Goal: Transaction & Acquisition: Subscribe to service/newsletter

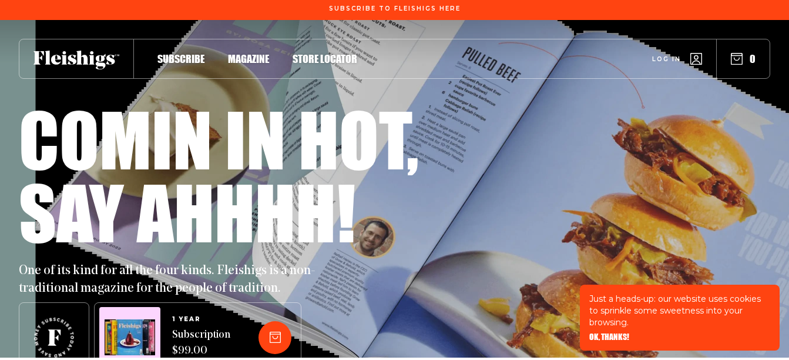
scroll to position [3, 0]
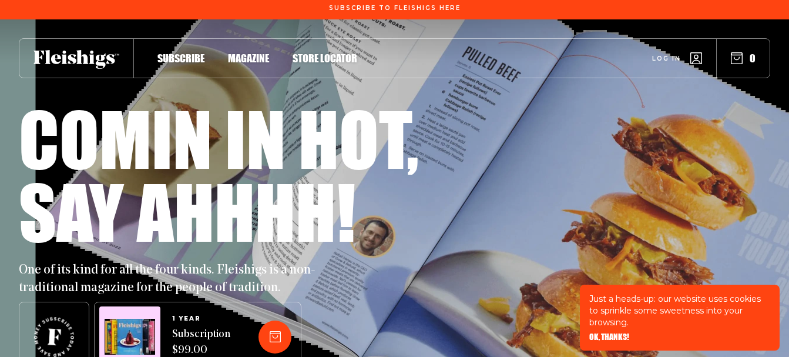
click at [182, 52] on span "Subscribe" at bounding box center [180, 45] width 47 height 13
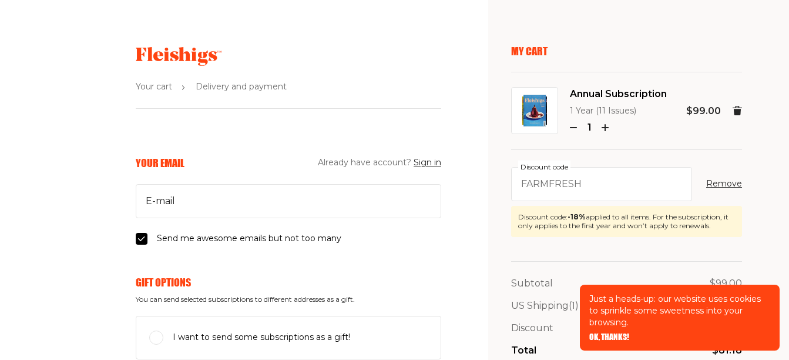
click at [556, 318] on div "Subtotal $99.00 US Shipping (1) Free Discount - $17.82 Total $81.18" at bounding box center [626, 316] width 231 height 111
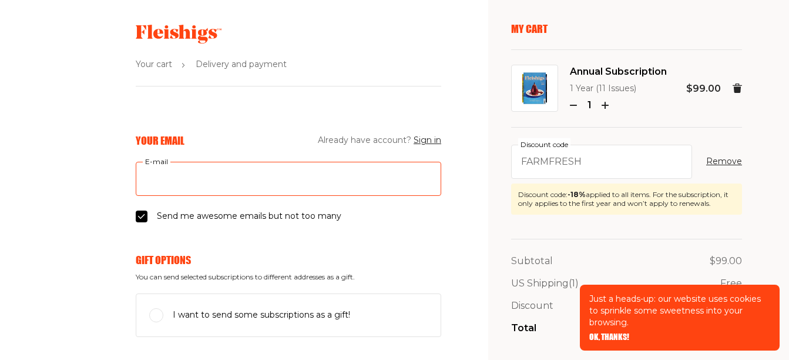
click at [164, 176] on input "E-mail" at bounding box center [288, 179] width 305 height 34
type input "izkrat@yahoo.com"
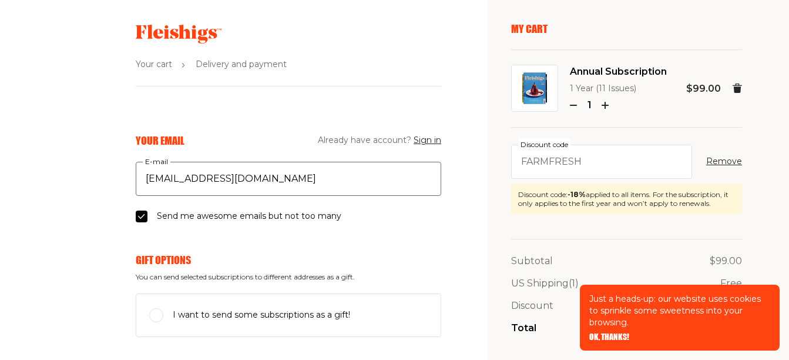
type input "ISIDORE"
type input "kratka"
type input "181 School Lane"
type input "5164573749"
type input "11561"
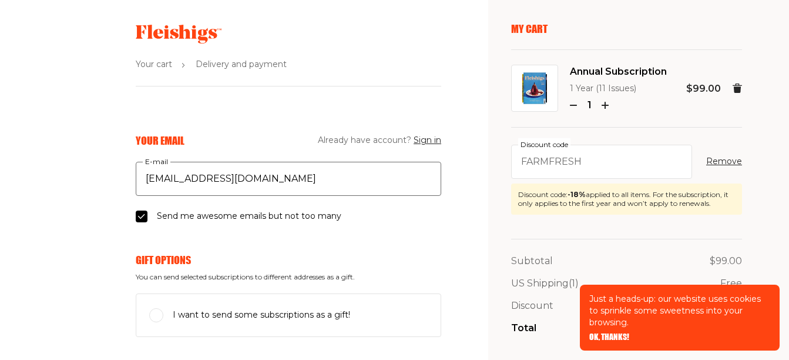
type input "LONG BEACH"
select select "US"
select select "New York"
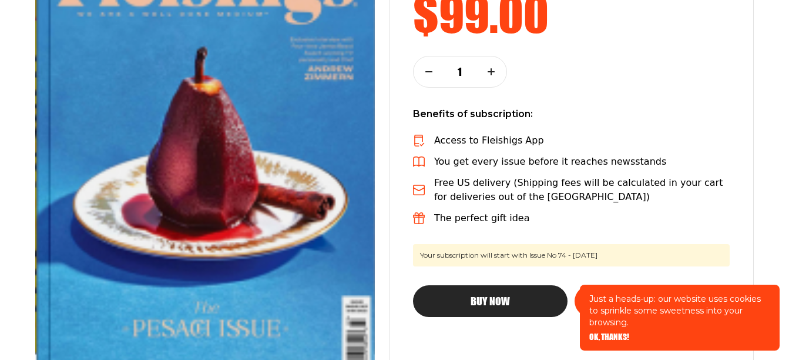
scroll to position [267, 0]
click at [503, 295] on span "Buy Now" at bounding box center [490, 290] width 39 height 11
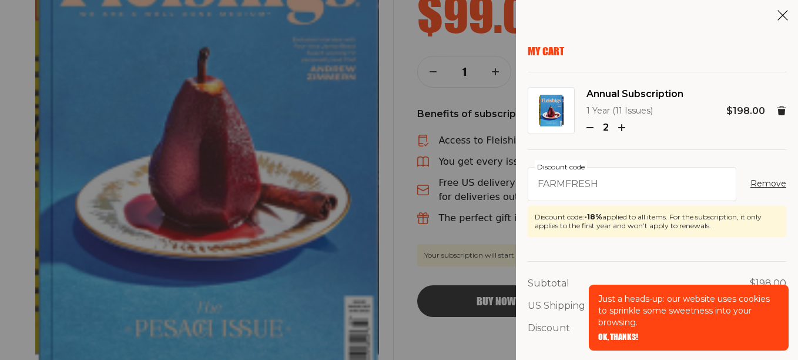
click at [485, 293] on div "My Cart Annual Subscription 1 Year (11 Issues) 2 $198.00 FARMFRESH Discount cod…" at bounding box center [399, 180] width 798 height 360
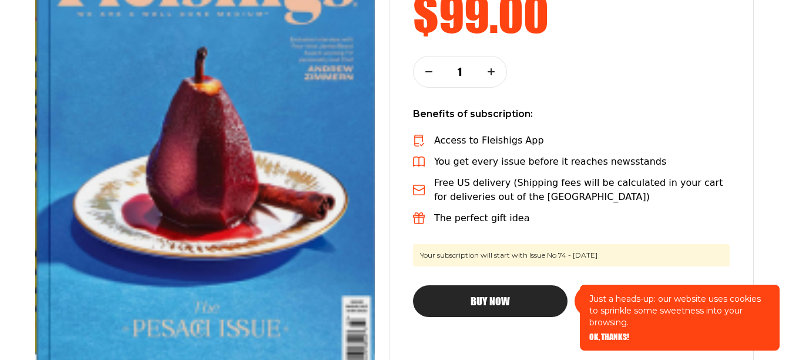
drag, startPoint x: 485, startPoint y: 293, endPoint x: 492, endPoint y: 293, distance: 7.7
click at [492, 293] on button "Buy Now" at bounding box center [490, 301] width 155 height 32
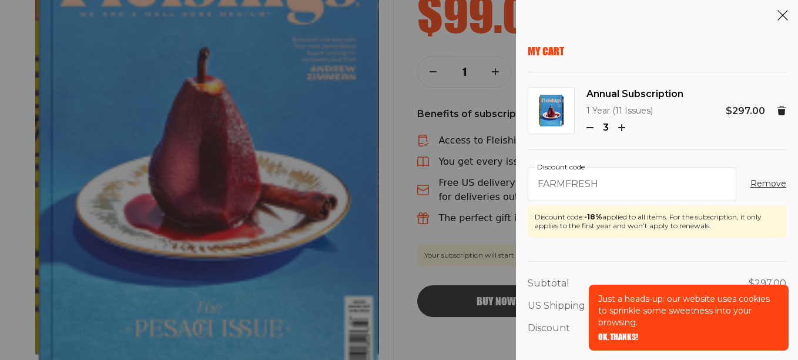
click at [492, 293] on div "My Cart Annual Subscription 1 Year (11 Issues) 3 $297.00 FARMFRESH Discount cod…" at bounding box center [399, 180] width 798 height 360
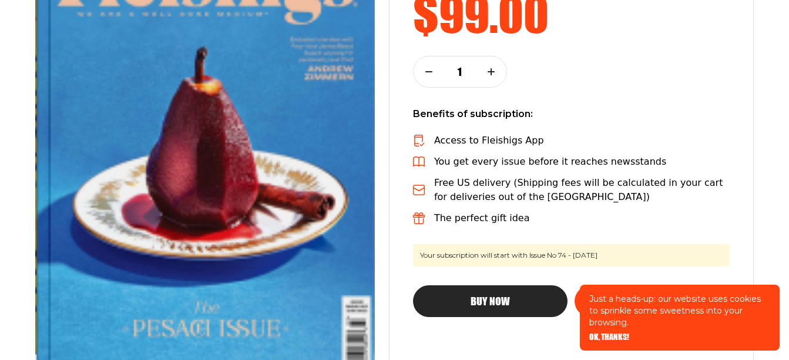
click at [495, 292] on button "Buy Now" at bounding box center [490, 301] width 155 height 32
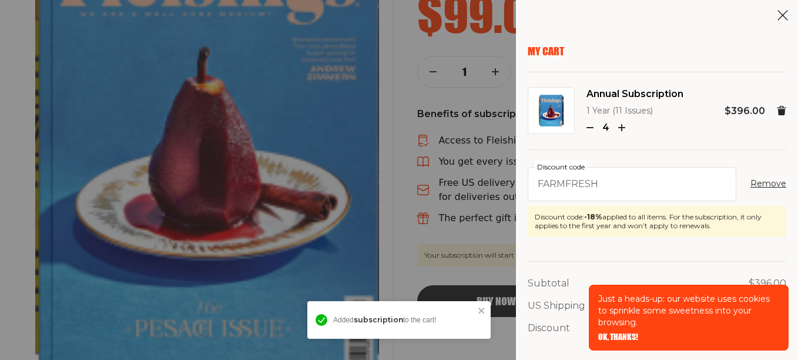
click at [495, 291] on div "My Cart Annual Subscription 1 Year (11 Issues) 4 $396.00 FARMFRESH Discount cod…" at bounding box center [399, 180] width 798 height 360
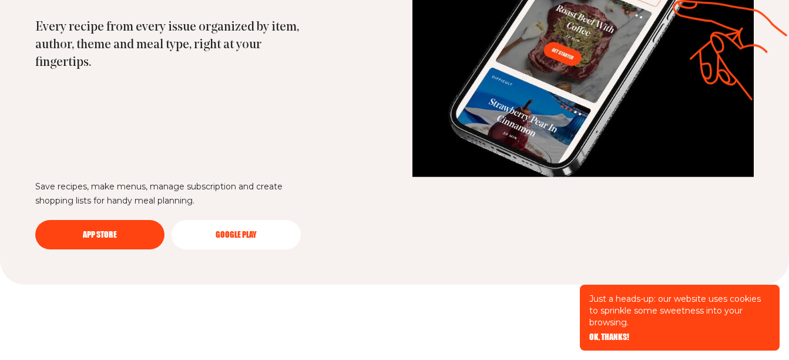
scroll to position [1462, 0]
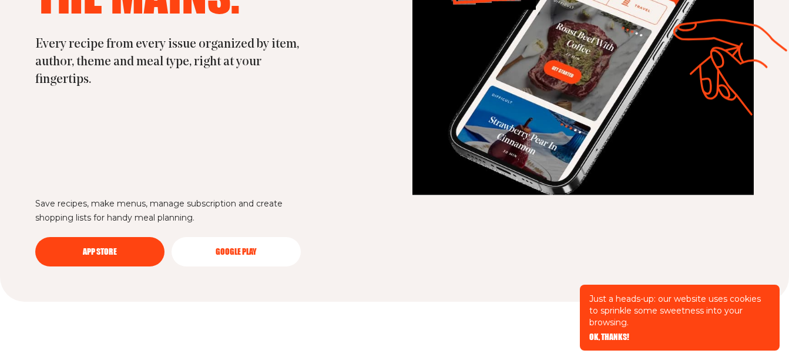
click at [93, 240] on link "App Store" at bounding box center [99, 251] width 129 height 29
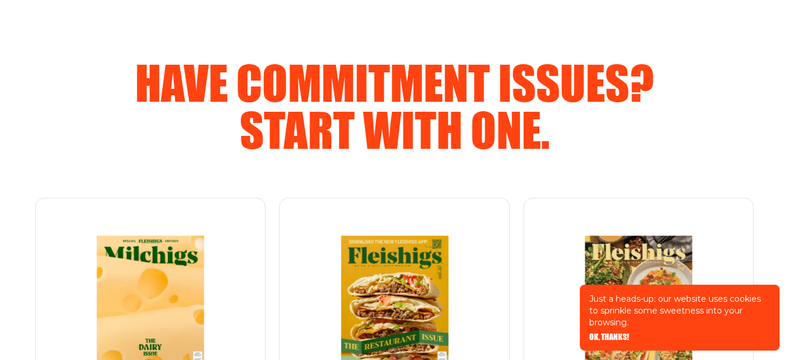
scroll to position [1892, 0]
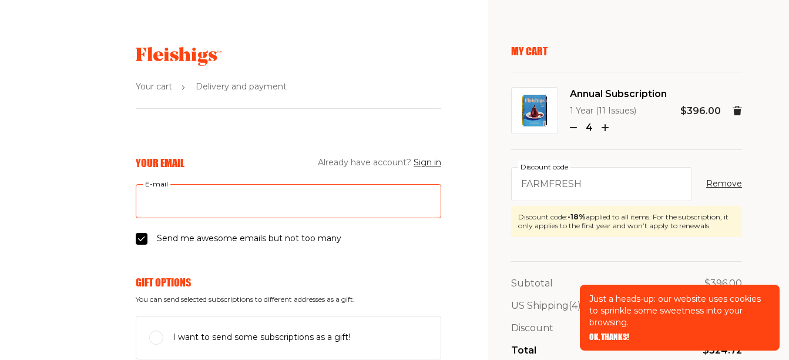
click at [160, 203] on input "E-mail" at bounding box center [288, 201] width 305 height 34
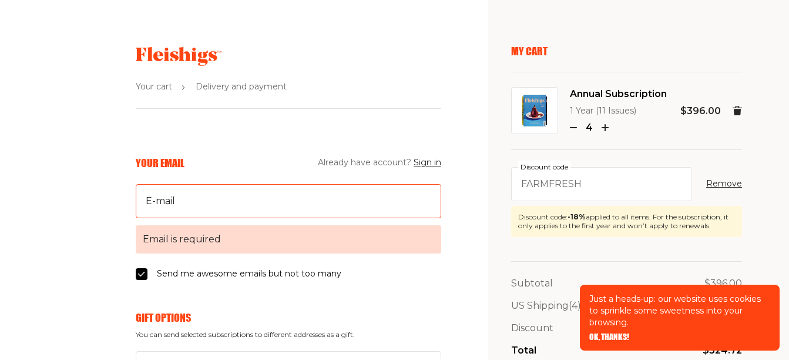
click at [574, 129] on icon "button" at bounding box center [573, 127] width 7 height 7
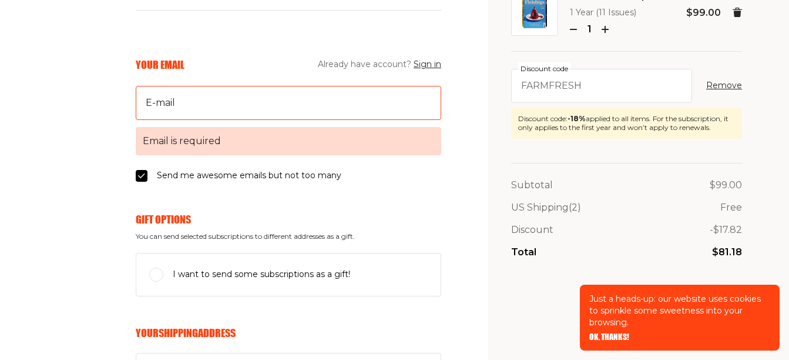
scroll to position [102, 0]
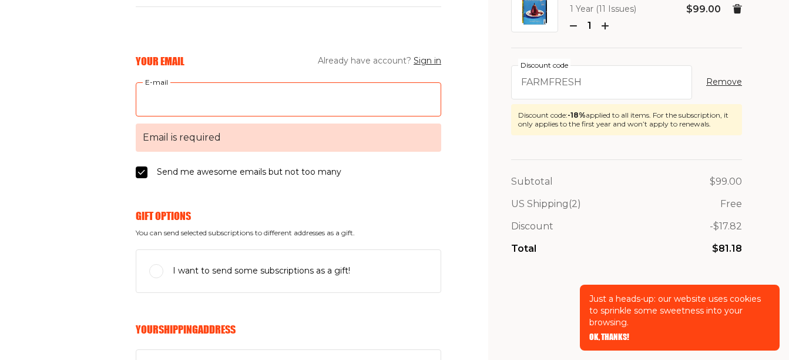
click at [159, 97] on input "E-mail Email is required" at bounding box center [288, 99] width 305 height 34
type input "izkrat@yahoo.com"
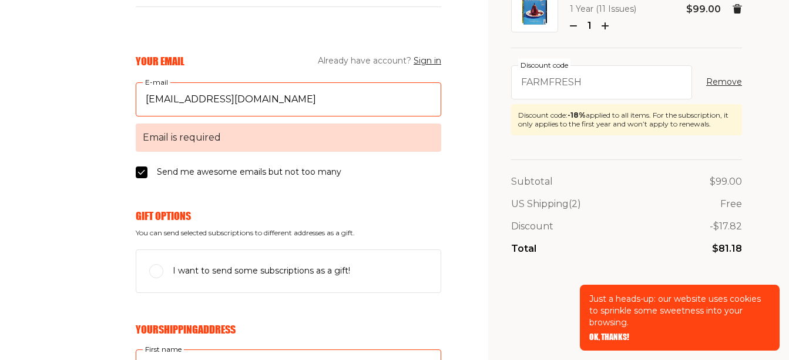
type input "ISIDORE"
type input "kratka"
type input "181 School Lane"
type input "5164573749"
type input "11561"
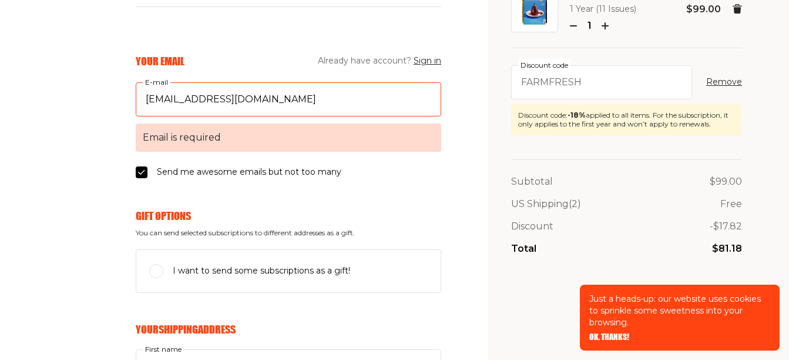
type input "LONG BEACH"
select select "US"
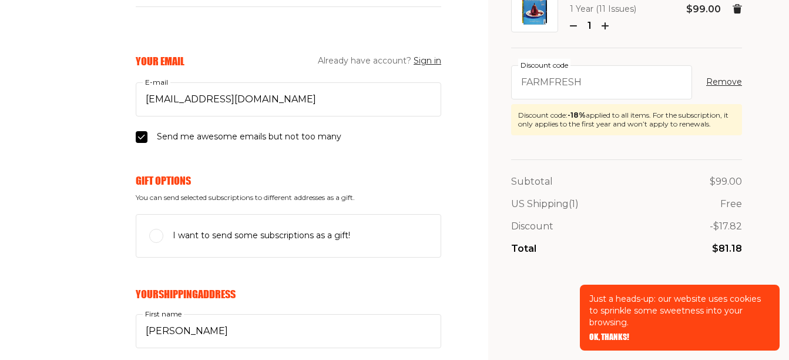
select select "New York"
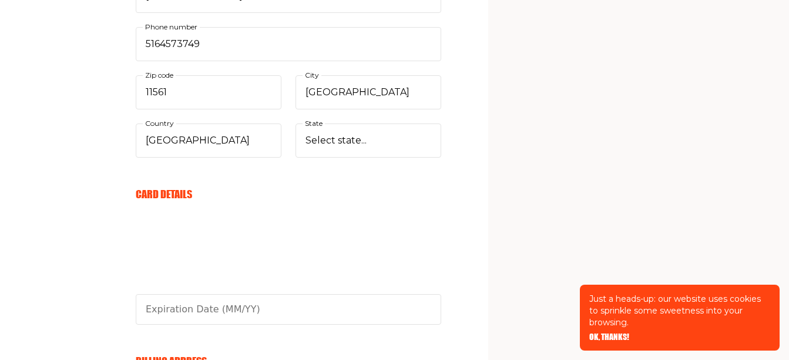
scroll to position [539, 0]
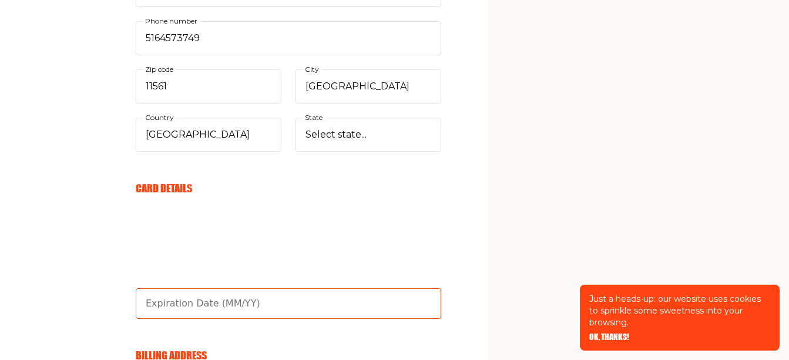
click at [184, 299] on input "text" at bounding box center [288, 303] width 305 height 31
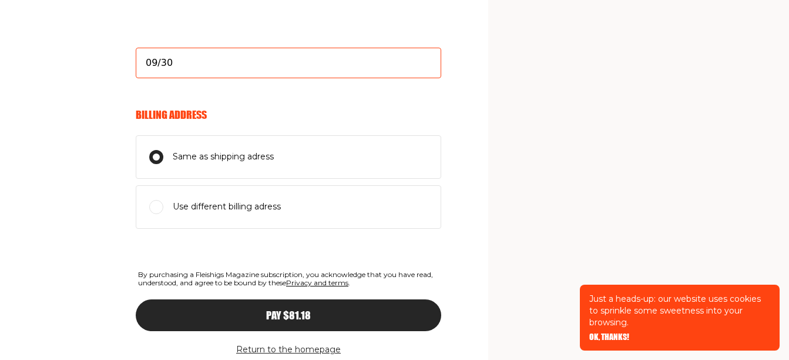
scroll to position [780, 0]
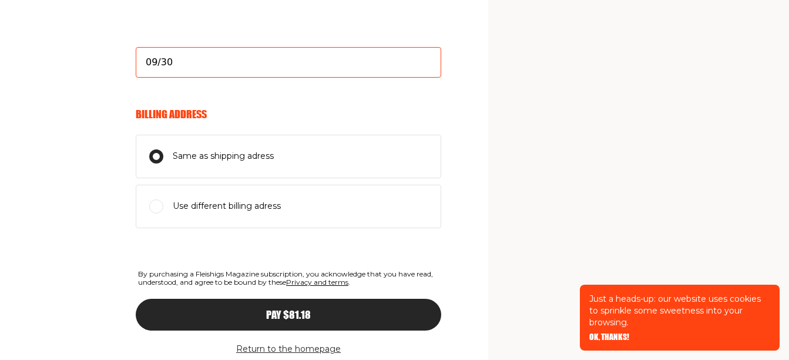
type input "09/30"
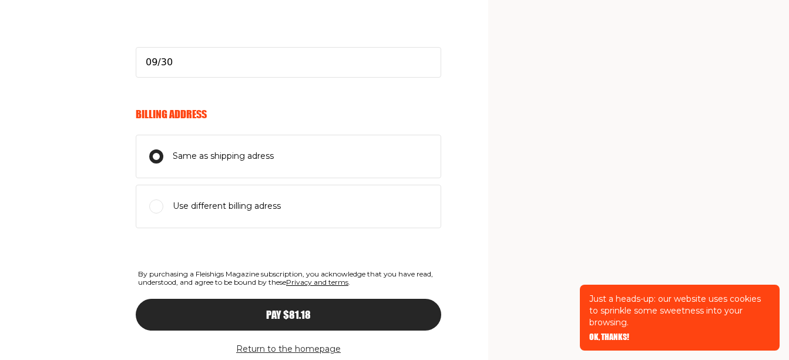
click at [156, 155] on input "Same as shipping adress" at bounding box center [156, 156] width 14 height 14
click at [288, 309] on span "Pay $81.18" at bounding box center [288, 303] width 45 height 11
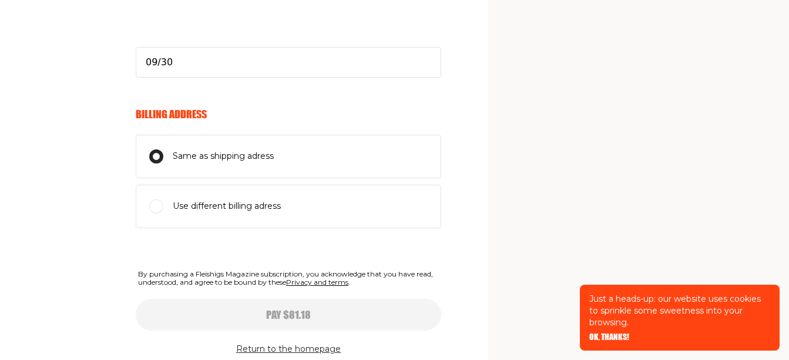
type input "09/30"
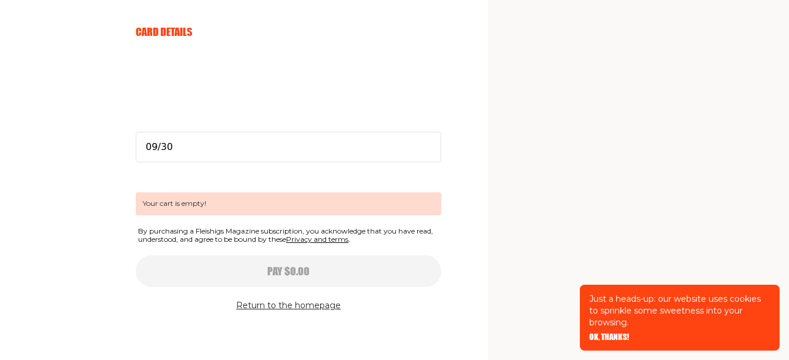
scroll to position [582, 0]
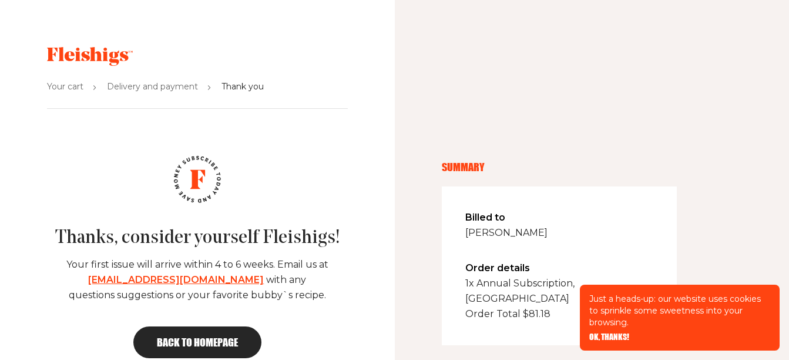
click at [288, 311] on div "Thanks, consider yourself Fleishigs! Your first issue will arrive within 4 to 6…" at bounding box center [197, 269] width 395 height 226
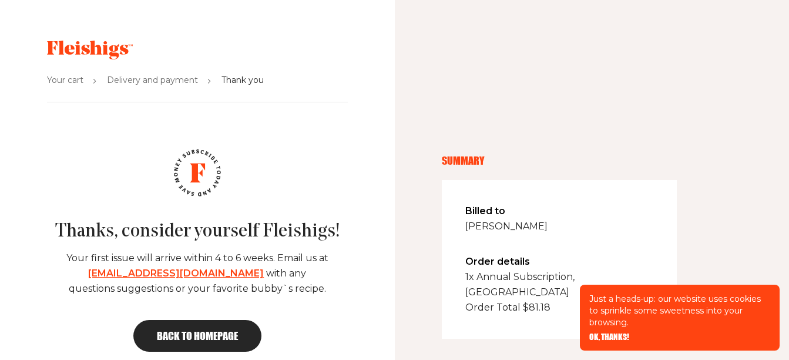
scroll to position [9, 0]
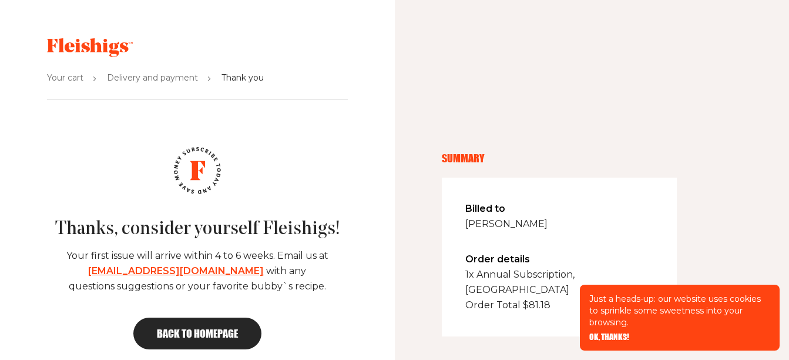
click at [133, 268] on link "[EMAIL_ADDRESS][DOMAIN_NAME]" at bounding box center [176, 270] width 176 height 11
click at [134, 271] on link "[EMAIL_ADDRESS][DOMAIN_NAME]" at bounding box center [176, 270] width 176 height 11
click at [117, 268] on link "[EMAIL_ADDRESS][DOMAIN_NAME]" at bounding box center [176, 270] width 176 height 11
click at [117, 267] on link "[EMAIL_ADDRESS][DOMAIN_NAME]" at bounding box center [176, 270] width 176 height 11
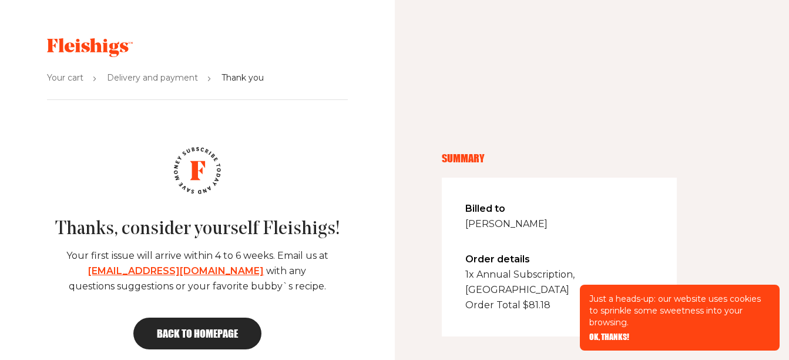
click at [117, 268] on link "[EMAIL_ADDRESS][DOMAIN_NAME]" at bounding box center [176, 270] width 176 height 11
click at [184, 331] on span "Back to homepage" at bounding box center [197, 333] width 81 height 11
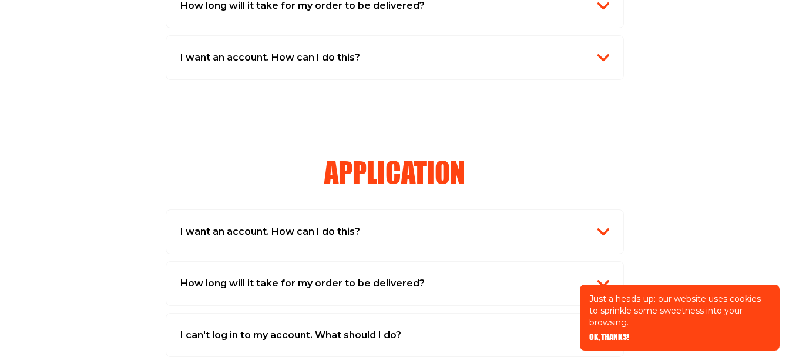
scroll to position [532, 0]
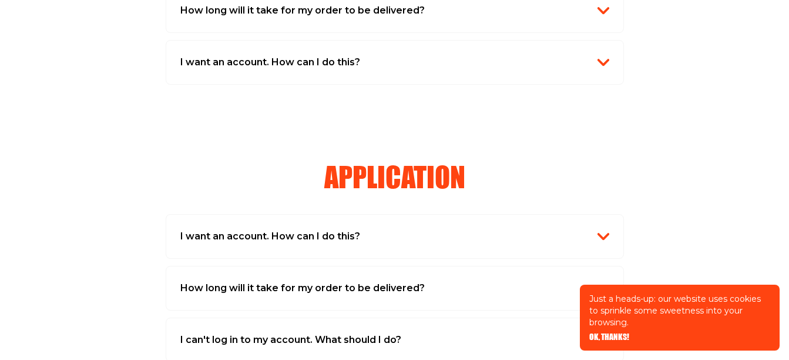
drag, startPoint x: 784, startPoint y: 112, endPoint x: 790, endPoint y: 111, distance: 6.0
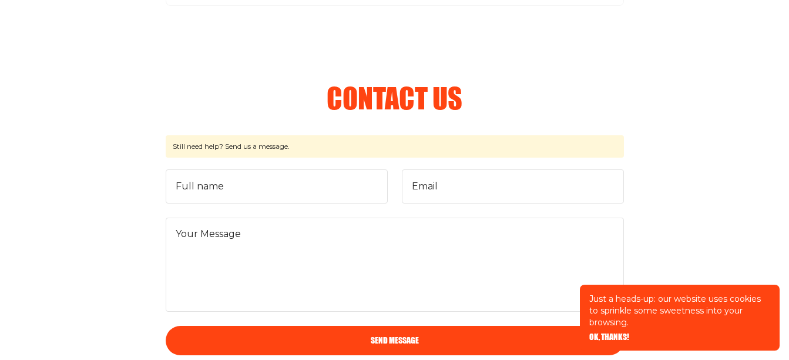
scroll to position [1480, 0]
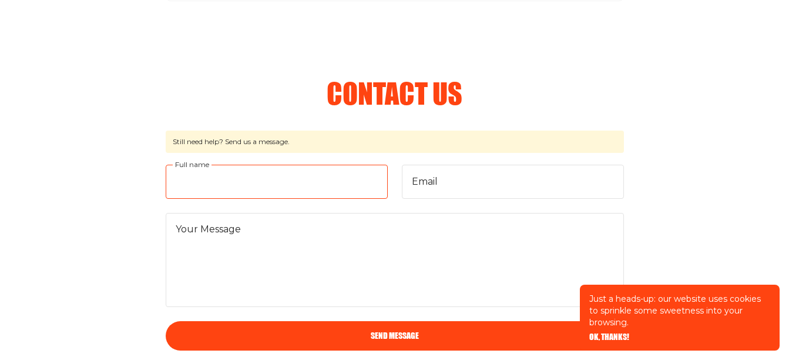
drag, startPoint x: 206, startPoint y: 192, endPoint x: 211, endPoint y: 185, distance: 8.8
click at [210, 186] on input "Full name" at bounding box center [277, 181] width 222 height 34
type input "[PERSON_NAME]"
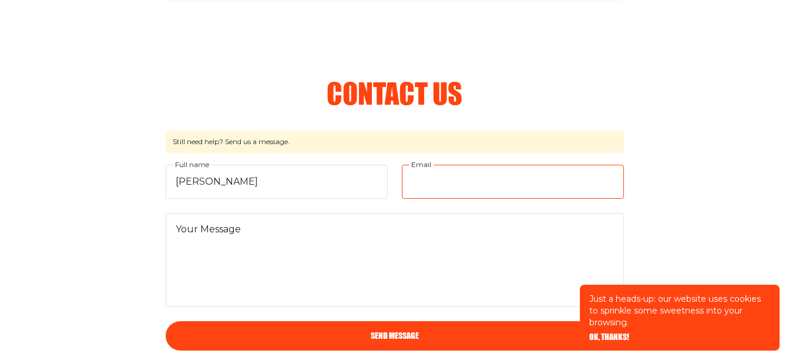
click at [419, 182] on input "Email" at bounding box center [513, 181] width 222 height 34
type input "[EMAIL_ADDRESS][DOMAIN_NAME]"
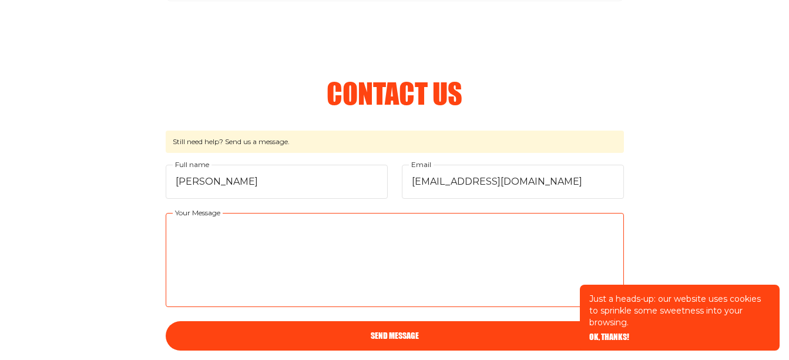
click at [248, 243] on textarea "Your Message" at bounding box center [395, 260] width 458 height 94
click at [267, 262] on textarea "jUST SUBSCRIBED T" at bounding box center [395, 260] width 458 height 94
click at [375, 230] on textarea "jUST SUBSCRIBED O YOUR MAGAGZINE T" at bounding box center [395, 260] width 458 height 94
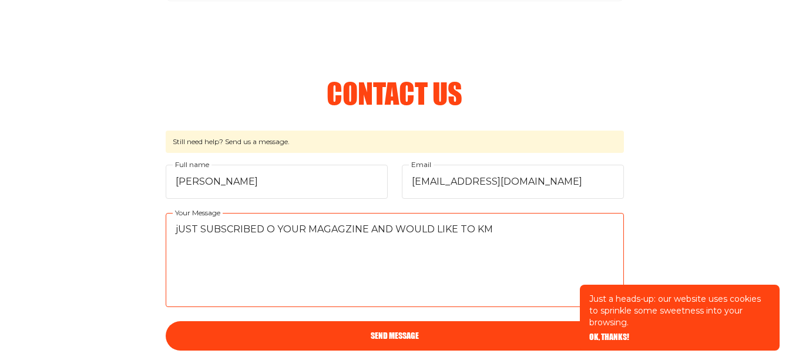
click at [370, 229] on textarea "jUST SUBSCRIBED O YOUR MAGAGZINE AND WOULD LIKE TO KM" at bounding box center [395, 260] width 458 height 94
click at [493, 236] on textarea "jUST SUBSCRIBED O YOUR MAGAGZINE AND WOULD LIKE TO KM" at bounding box center [395, 260] width 458 height 94
click at [572, 230] on textarea "jUST SUBSCRIBED O YOUR MAGAGZINE AND WOULD LIKE TO KMNOW HOW I CANGET A COPY OF…" at bounding box center [395, 260] width 458 height 94
click at [309, 243] on textarea "jUST SUBSCRIBED O YOUR MAGAGZINE AND WOULD LIKE TO KMNOW HOW I CAN GET A COPY O…" at bounding box center [395, 260] width 458 height 94
click at [308, 243] on textarea "jUST SUBSCRIBED O YOUR MAGAGZINE AND WOULD LIKE TO KMNOW HOW I CAN GET A COPY O…" at bounding box center [395, 260] width 458 height 94
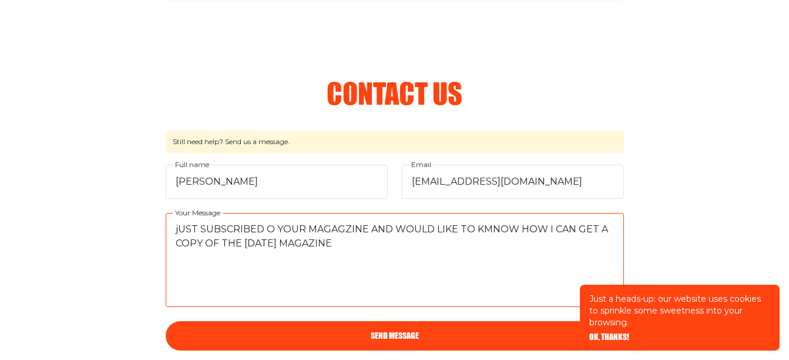
type textarea "jUST SUBSCRIBED O YOUR MAGAGZINE AND WOULD LIKE TO KMNOW HOW I CAN GET A COPY O…"
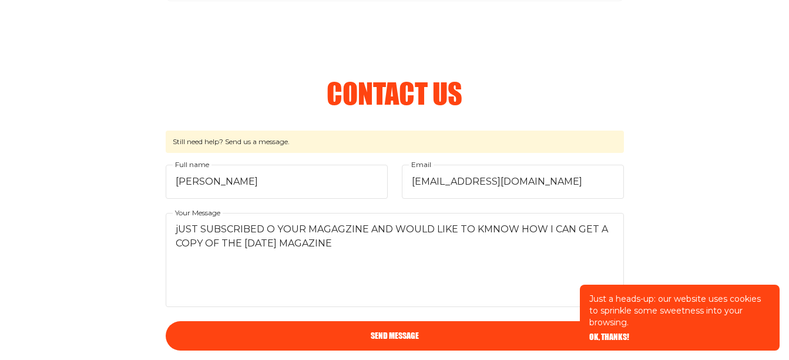
click at [372, 328] on button "Send Message" at bounding box center [395, 335] width 458 height 29
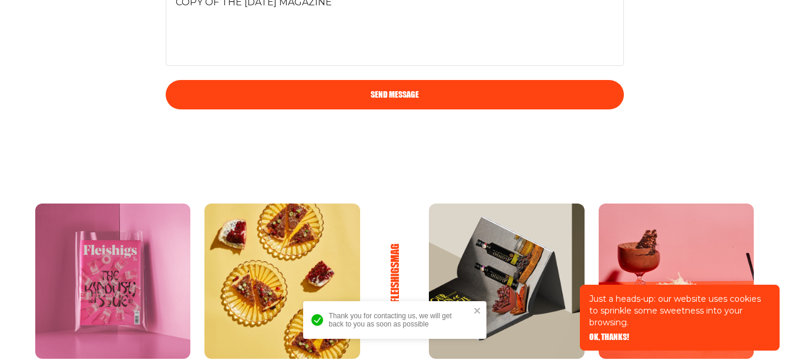
scroll to position [1734, 0]
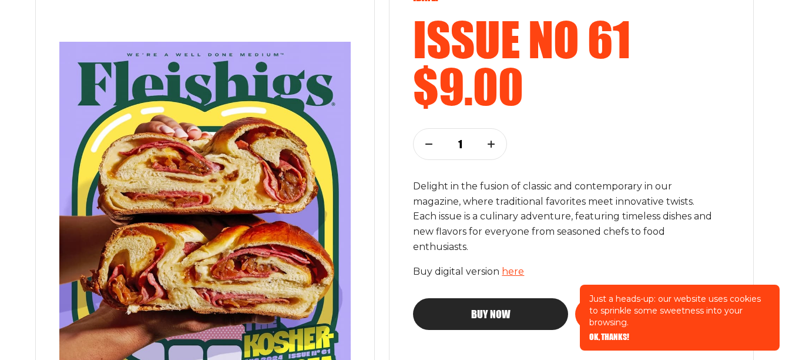
scroll to position [204, 0]
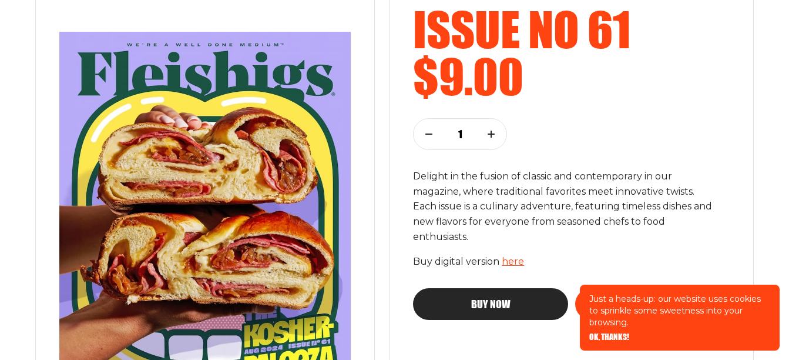
click at [428, 133] on icon "button" at bounding box center [428, 133] width 7 height 7
click at [428, 129] on button "button" at bounding box center [429, 134] width 31 height 31
